Goal: Task Accomplishment & Management: Complete application form

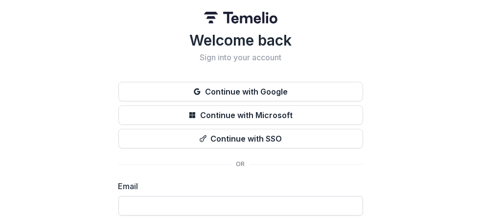
scroll to position [49, 0]
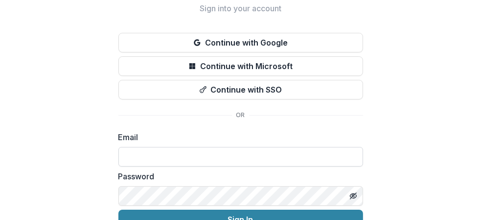
click at [168, 159] on input at bounding box center [240, 157] width 245 height 20
type input "**********"
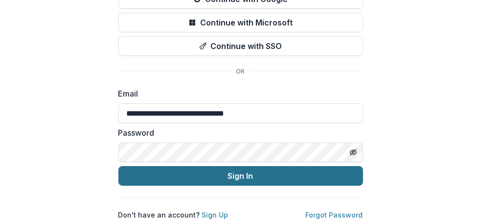
click at [233, 169] on button "Sign In" at bounding box center [240, 176] width 245 height 20
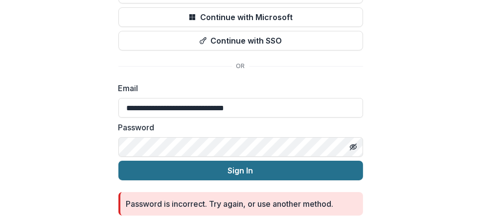
scroll to position [135, 0]
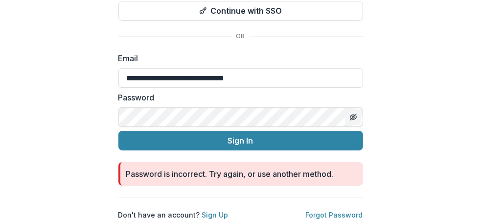
click at [349, 113] on icon "Toggle password visibility" at bounding box center [353, 117] width 8 height 8
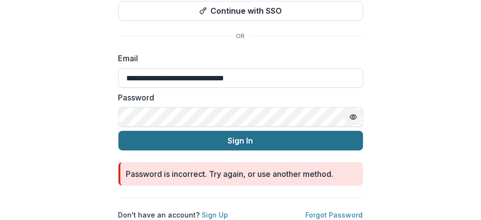
click at [237, 131] on button "Sign In" at bounding box center [240, 141] width 245 height 20
click at [240, 133] on button "Sign In" at bounding box center [240, 141] width 245 height 20
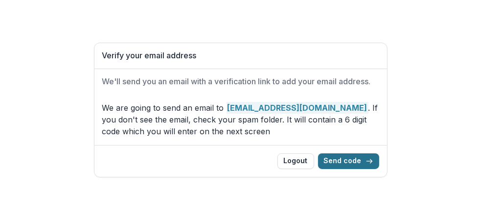
click at [342, 159] on button "Send code" at bounding box center [348, 161] width 61 height 16
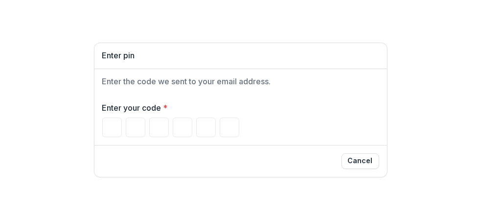
type input "*"
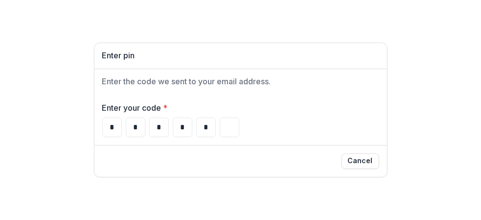
type input "*"
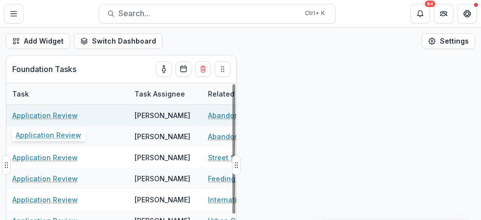
click at [71, 116] on link "Application Review" at bounding box center [45, 115] width 66 height 10
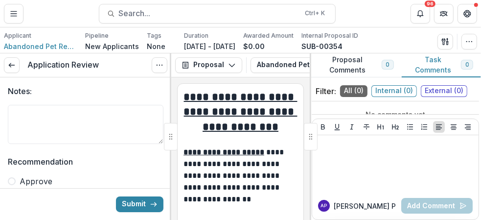
click at [13, 182] on span at bounding box center [12, 181] width 8 height 8
click at [135, 203] on button "Submit" at bounding box center [139, 204] width 47 height 16
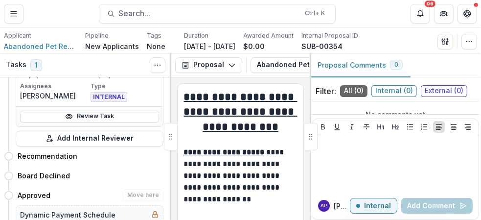
scroll to position [181, 0]
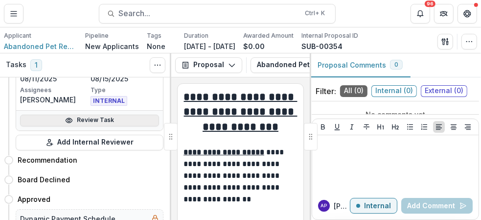
click at [103, 119] on link "Review Task" at bounding box center [89, 120] width 139 height 12
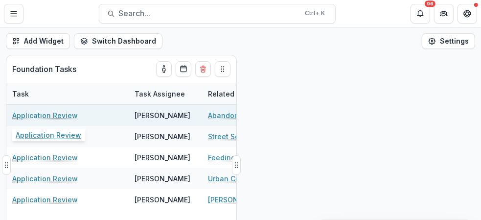
click at [41, 115] on link "Application Review" at bounding box center [45, 115] width 66 height 10
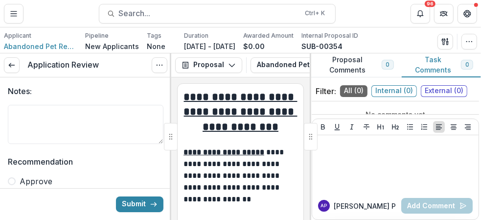
click at [12, 182] on span at bounding box center [12, 181] width 8 height 8
click at [135, 205] on button "Submit" at bounding box center [139, 204] width 47 height 16
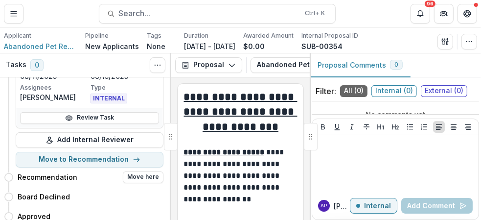
scroll to position [196, 0]
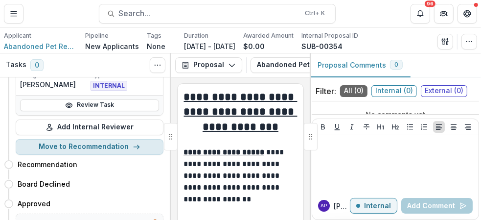
click at [83, 142] on button "Move to Recommendation" at bounding box center [90, 147] width 148 height 16
select select "**********"
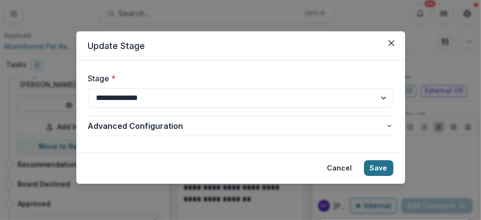
click at [378, 167] on button "Save" at bounding box center [378, 168] width 29 height 16
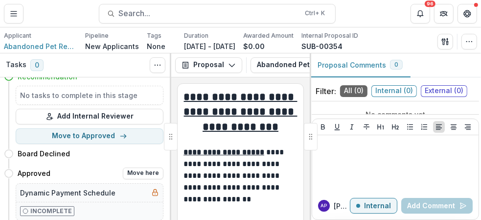
scroll to position [0, 0]
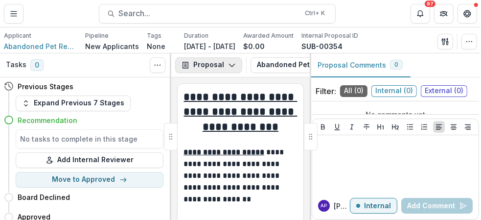
click at [230, 65] on icon "button" at bounding box center [232, 65] width 8 height 8
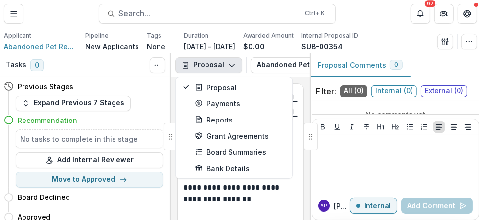
click at [230, 65] on icon "button" at bounding box center [232, 65] width 8 height 8
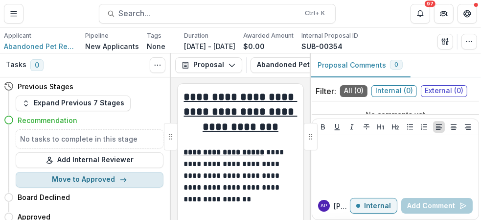
click at [93, 177] on button "Move to Approved" at bounding box center [90, 180] width 148 height 16
select select "********"
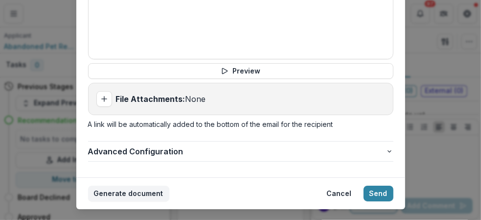
scroll to position [1069, 0]
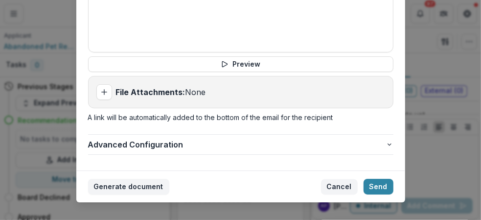
click at [340, 179] on button "Cancel" at bounding box center [339, 187] width 37 height 16
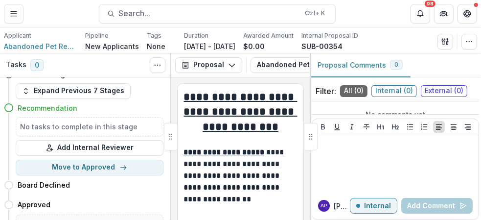
scroll to position [0, 0]
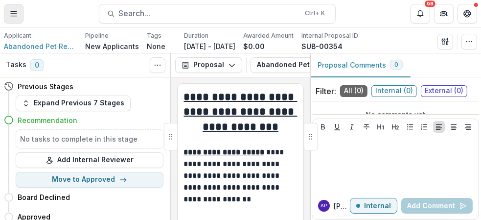
click at [12, 15] on icon "Toggle Menu" at bounding box center [14, 14] width 8 height 8
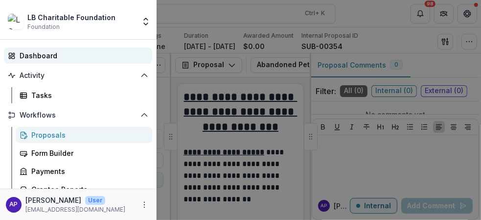
click at [64, 55] on div "Dashboard" at bounding box center [82, 55] width 125 height 10
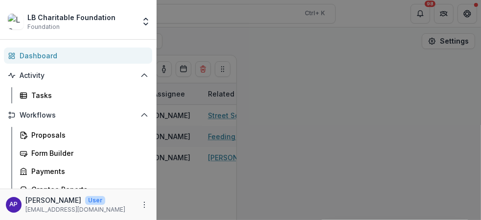
click at [331, 173] on div "LB Charitable Foundation Foundation Team Settings Admin Settings Dashboard Acti…" at bounding box center [240, 110] width 481 height 220
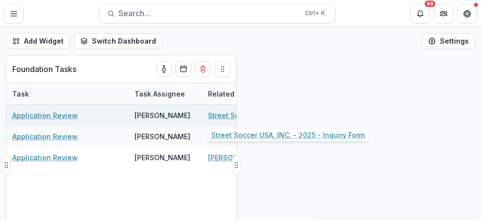
click at [216, 114] on link "Street Soccer USA, INC. - 2025 - Inquiry Form" at bounding box center [263, 115] width 111 height 10
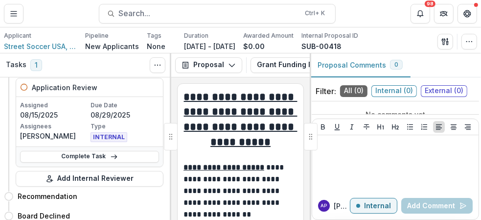
scroll to position [49, 0]
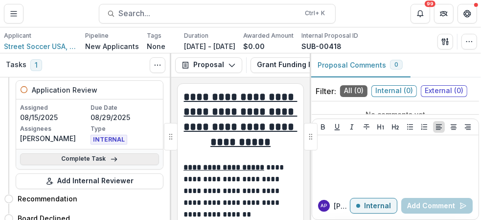
click at [101, 159] on link "Complete Task" at bounding box center [89, 159] width 139 height 12
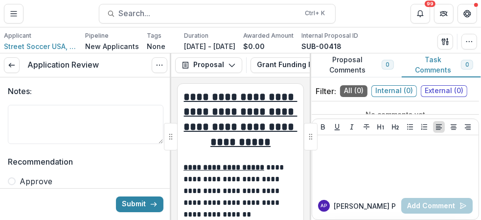
click at [13, 182] on span at bounding box center [12, 181] width 8 height 8
click at [135, 202] on button "Submit" at bounding box center [139, 204] width 47 height 16
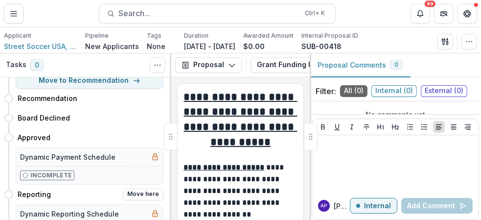
scroll to position [157, 0]
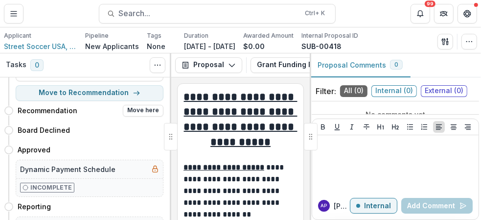
click at [10, 109] on icon at bounding box center [9, 111] width 10 height 10
click at [141, 106] on button "Move here" at bounding box center [143, 111] width 41 height 12
select select "**********"
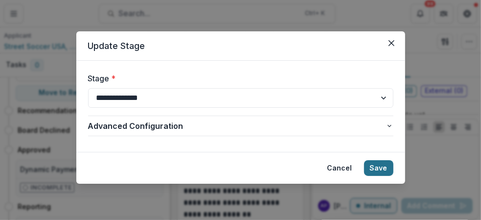
click at [376, 165] on button "Save" at bounding box center [378, 168] width 29 height 16
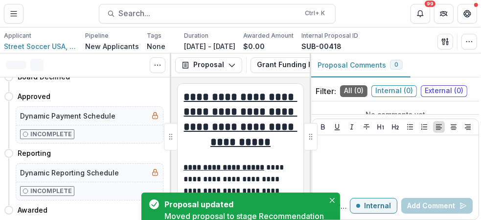
scroll to position [11, 0]
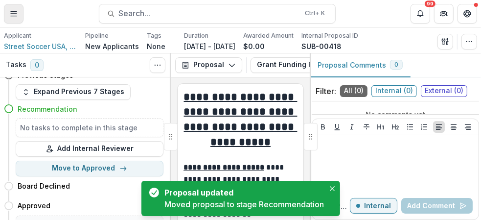
click at [10, 14] on icon "Toggle Menu" at bounding box center [14, 14] width 8 height 8
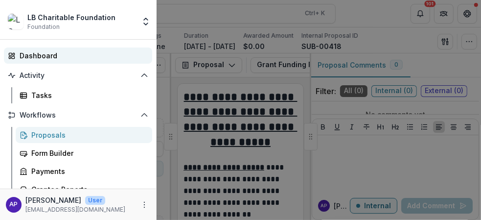
click at [41, 57] on div "Dashboard" at bounding box center [82, 55] width 125 height 10
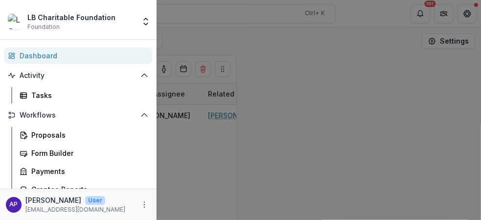
click at [190, 115] on div "LB Charitable Foundation Foundation Team Settings Admin Settings Dashboard Acti…" at bounding box center [240, 110] width 481 height 220
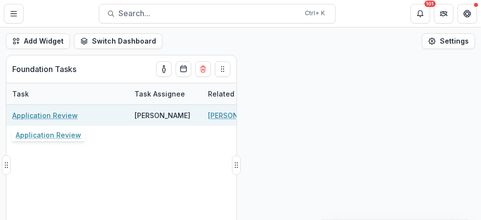
click at [104, 116] on div "Application Review" at bounding box center [67, 115] width 111 height 21
click at [105, 116] on div "Application Review" at bounding box center [67, 115] width 111 height 21
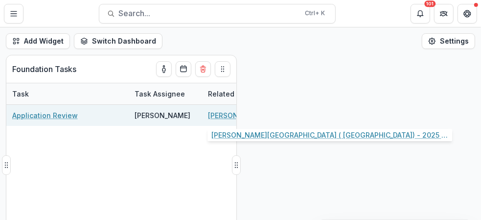
click at [216, 114] on link "Jojo's Sanctuary ( Northern Thailand) - 2025 - Returning Grantee Application Fo…" at bounding box center [263, 115] width 111 height 10
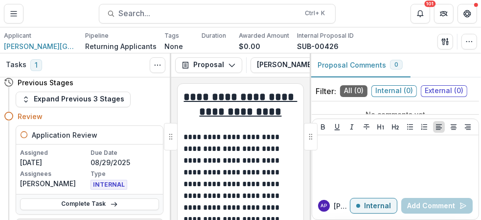
scroll to position [53, 0]
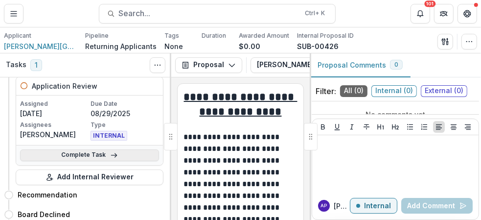
click at [84, 153] on link "Complete Task" at bounding box center [89, 155] width 139 height 12
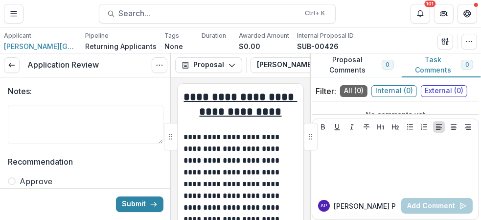
click at [11, 181] on span at bounding box center [12, 181] width 8 height 8
click at [126, 203] on button "Submit" at bounding box center [139, 204] width 47 height 16
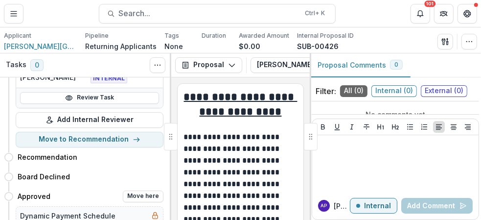
scroll to position [98, 0]
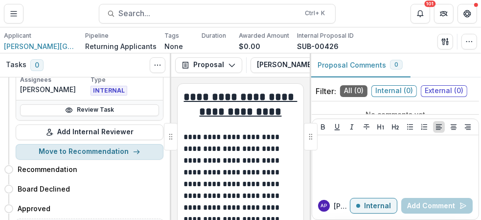
click at [112, 150] on button "Move to Recommendation" at bounding box center [90, 152] width 148 height 16
select select "**********"
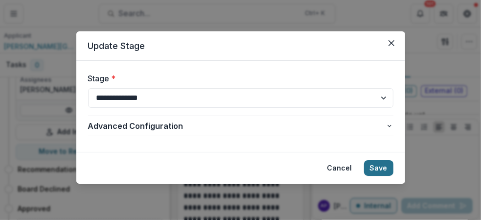
click at [379, 166] on button "Save" at bounding box center [378, 168] width 29 height 16
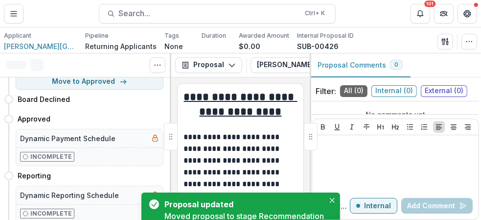
scroll to position [0, 0]
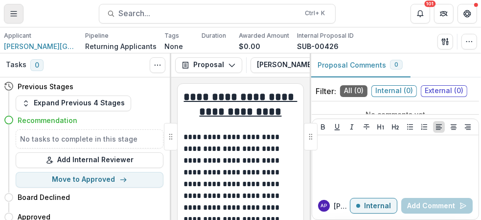
click at [15, 13] on icon "Toggle Menu" at bounding box center [14, 14] width 8 height 8
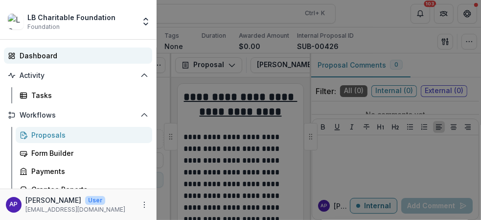
click at [65, 58] on div "Dashboard" at bounding box center [82, 55] width 125 height 10
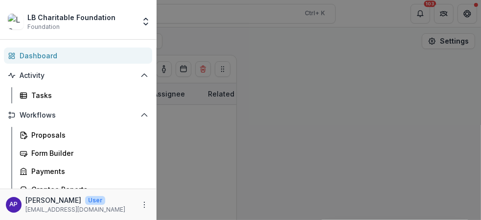
click at [316, 122] on div "LB Charitable Foundation Foundation Team Settings Admin Settings Dashboard Acti…" at bounding box center [240, 110] width 481 height 220
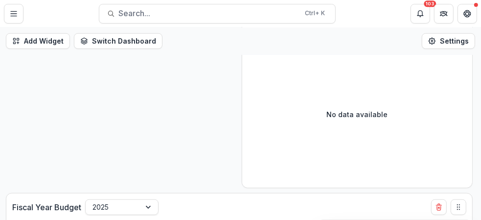
scroll to position [730, 0]
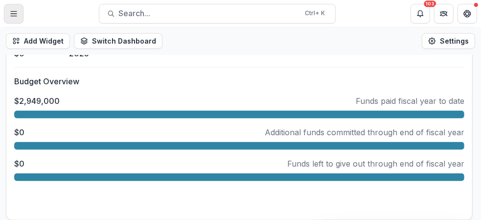
click at [14, 12] on icon "Toggle Menu" at bounding box center [14, 14] width 8 height 8
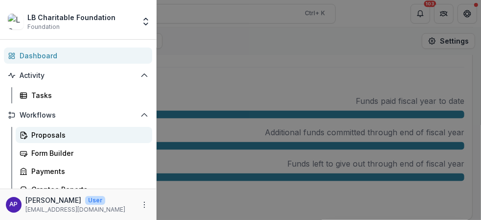
scroll to position [49, 0]
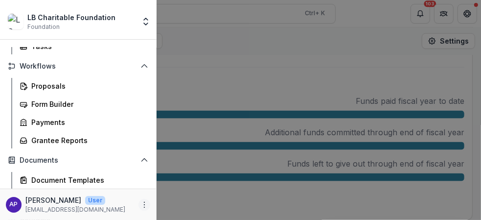
click at [142, 204] on icon "More" at bounding box center [144, 205] width 8 height 8
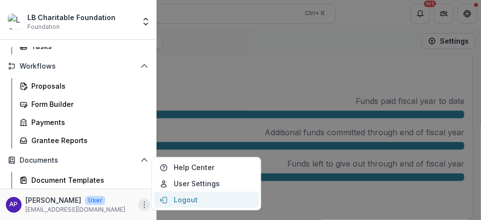
click at [186, 200] on button "Logout" at bounding box center [206, 199] width 105 height 16
